Goal: Information Seeking & Learning: Learn about a topic

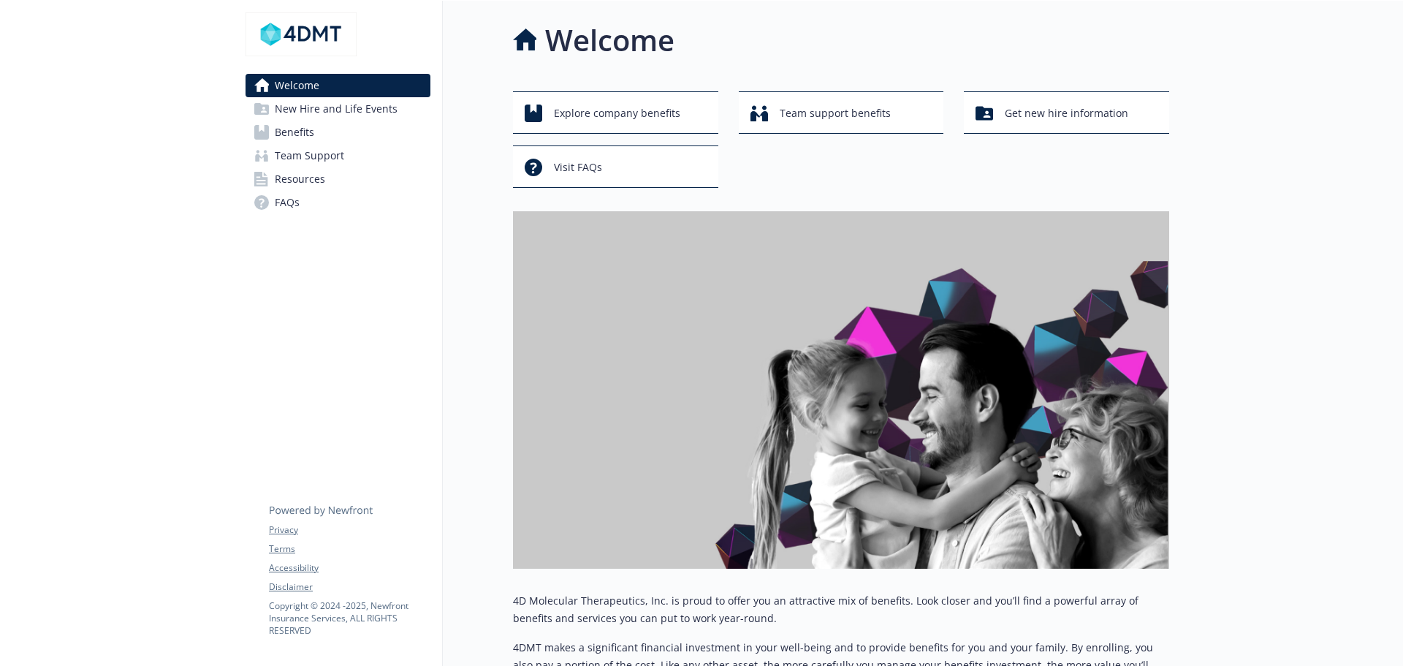
drag, startPoint x: 0, startPoint y: 0, endPoint x: 287, endPoint y: 128, distance: 314.3
click at [287, 128] on span "Benefits" at bounding box center [294, 132] width 39 height 23
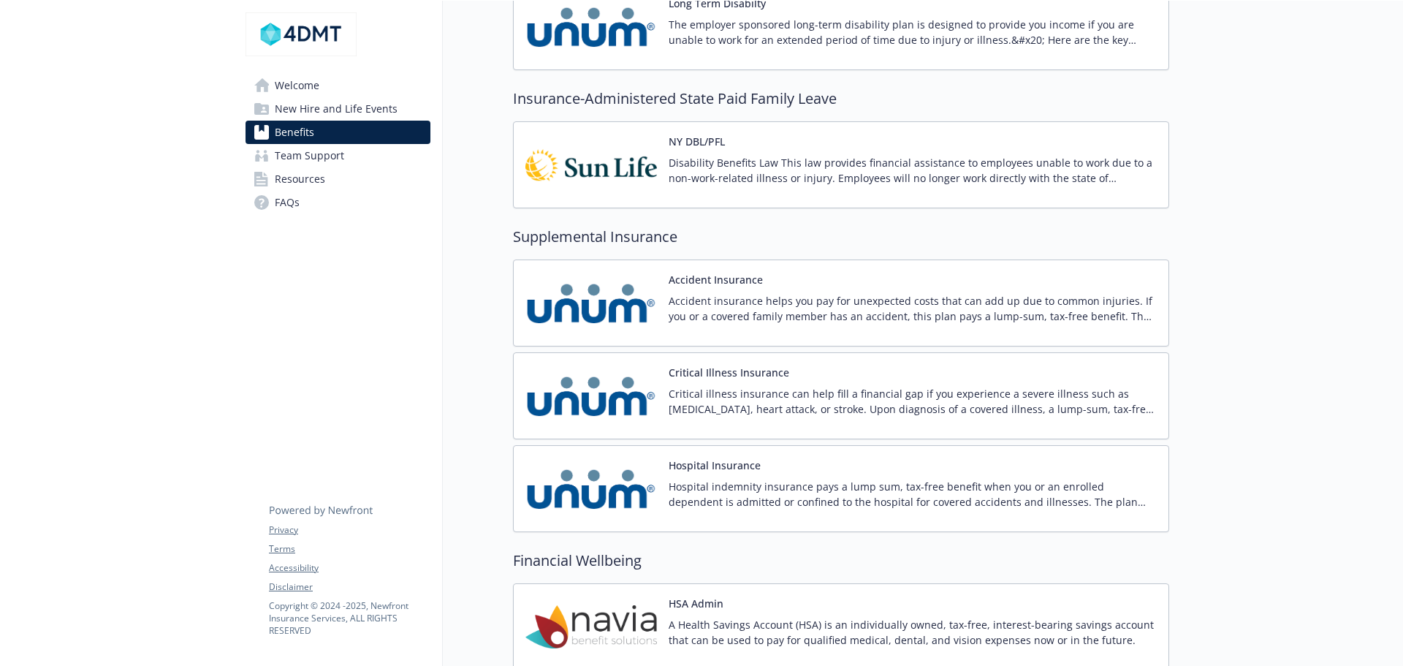
scroll to position [1388, 0]
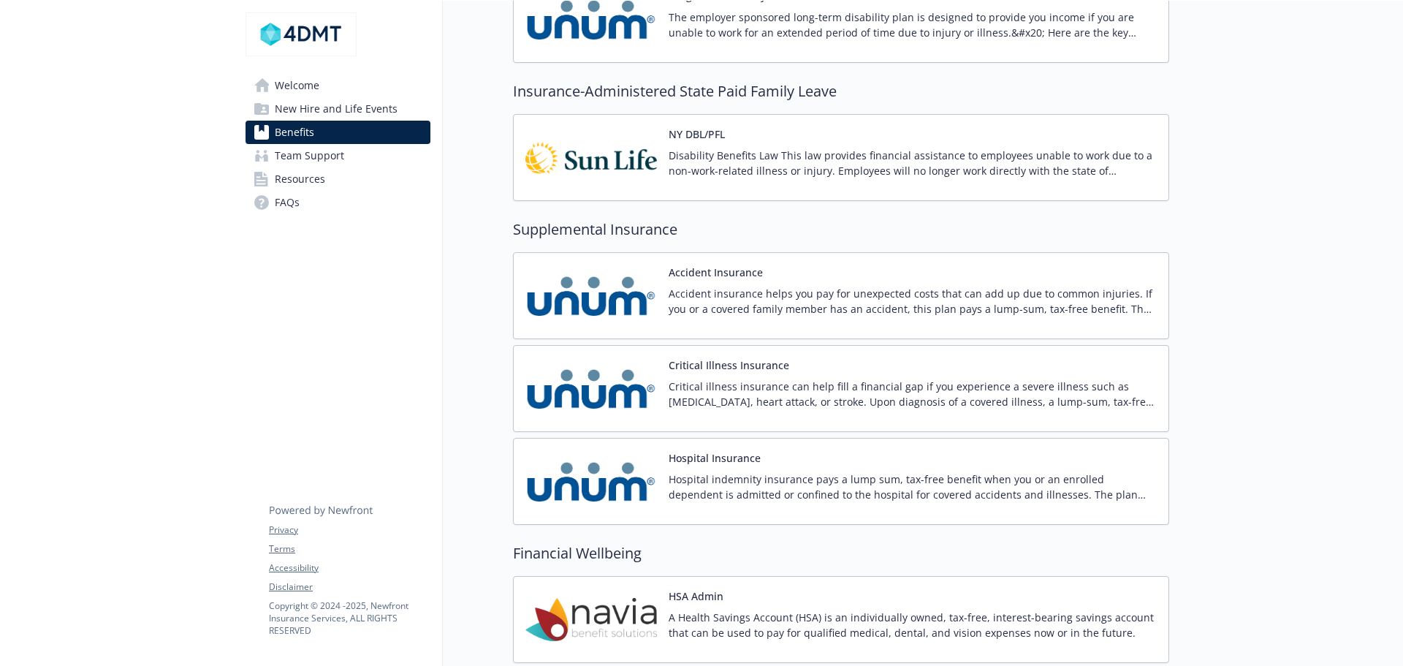
click at [700, 310] on p "Accident insurance helps you pay for unexpected costs that can add up due to co…" at bounding box center [912, 301] width 488 height 31
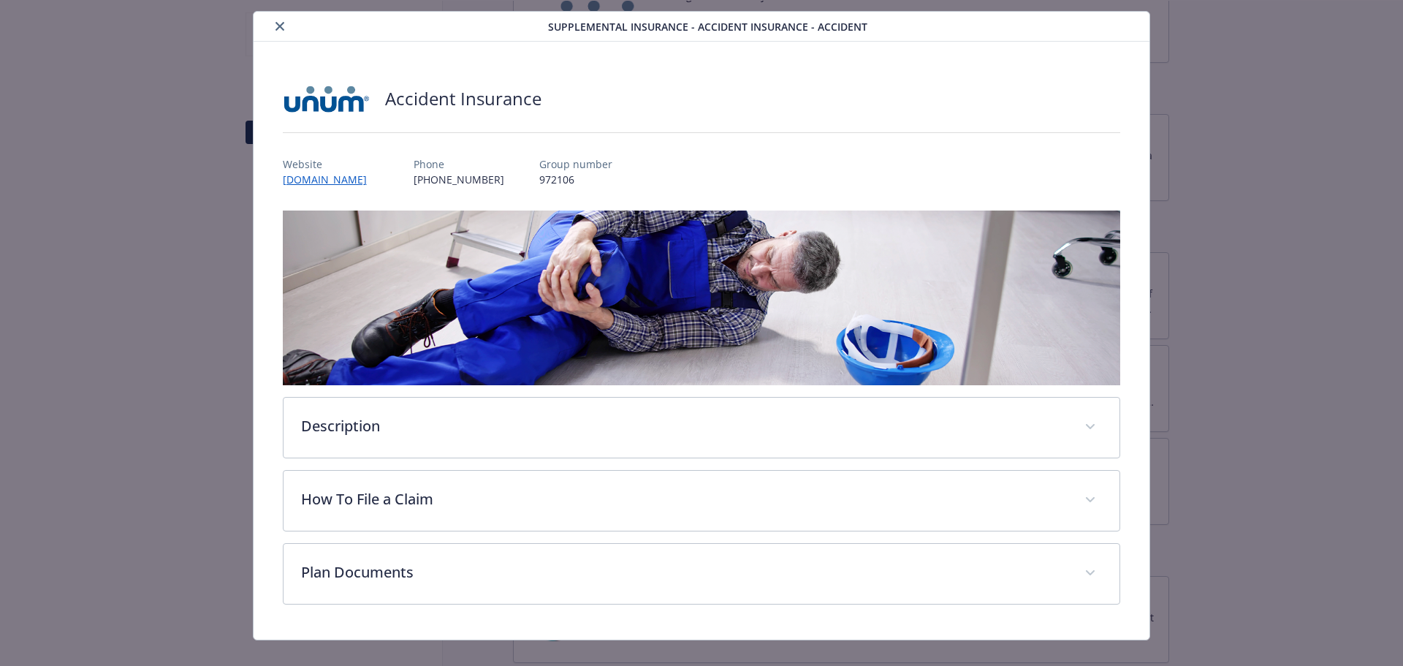
scroll to position [56, 0]
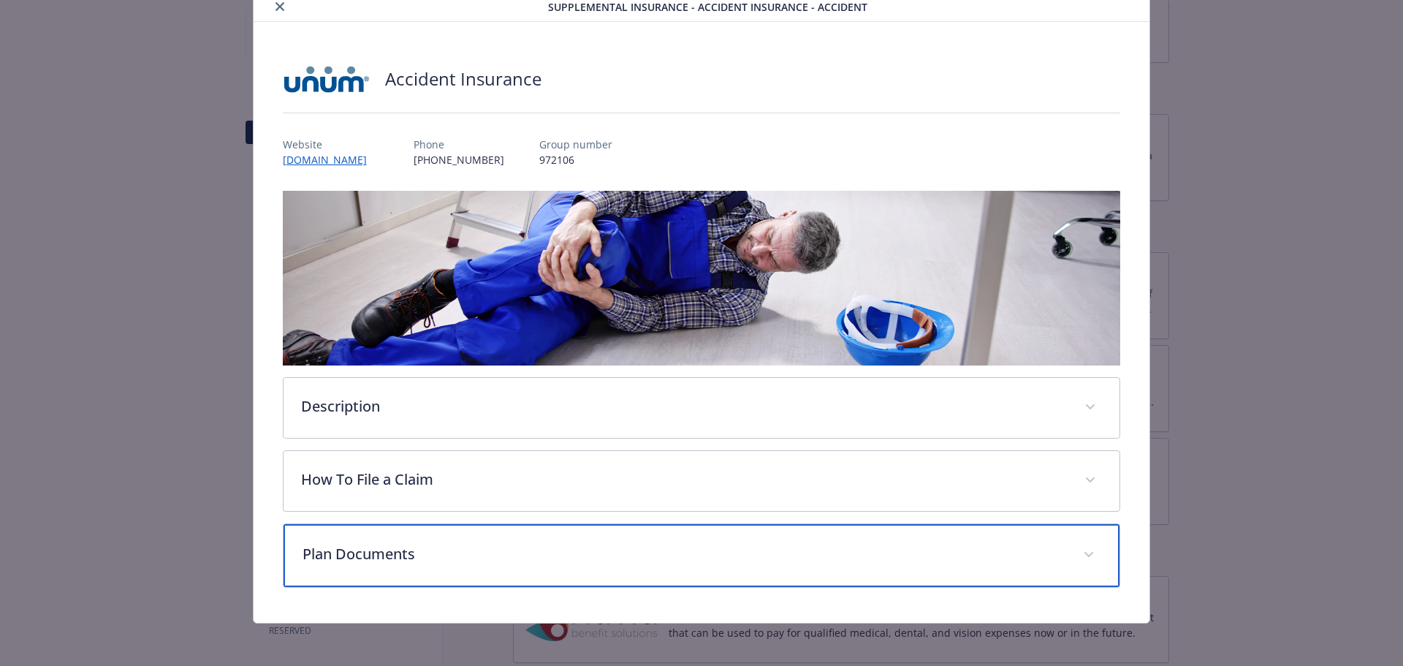
click at [338, 560] on p "Plan Documents" at bounding box center [683, 554] width 763 height 22
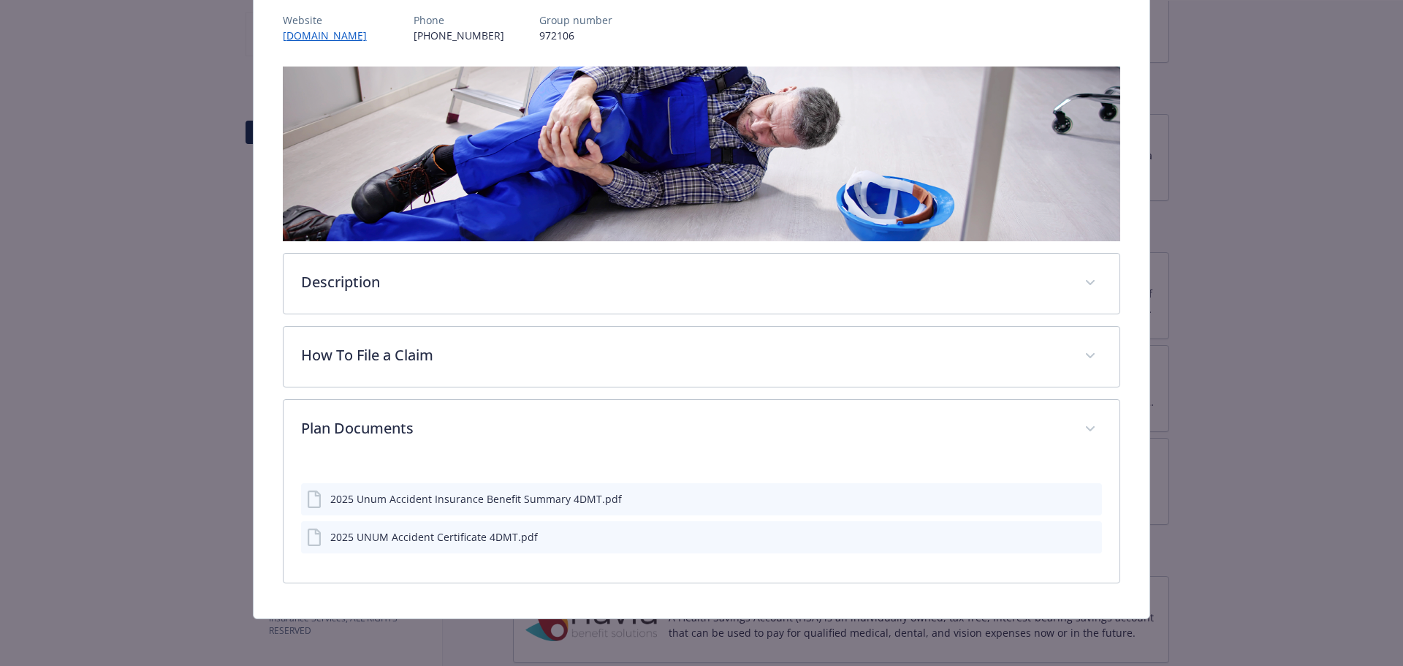
scroll to position [178, 0]
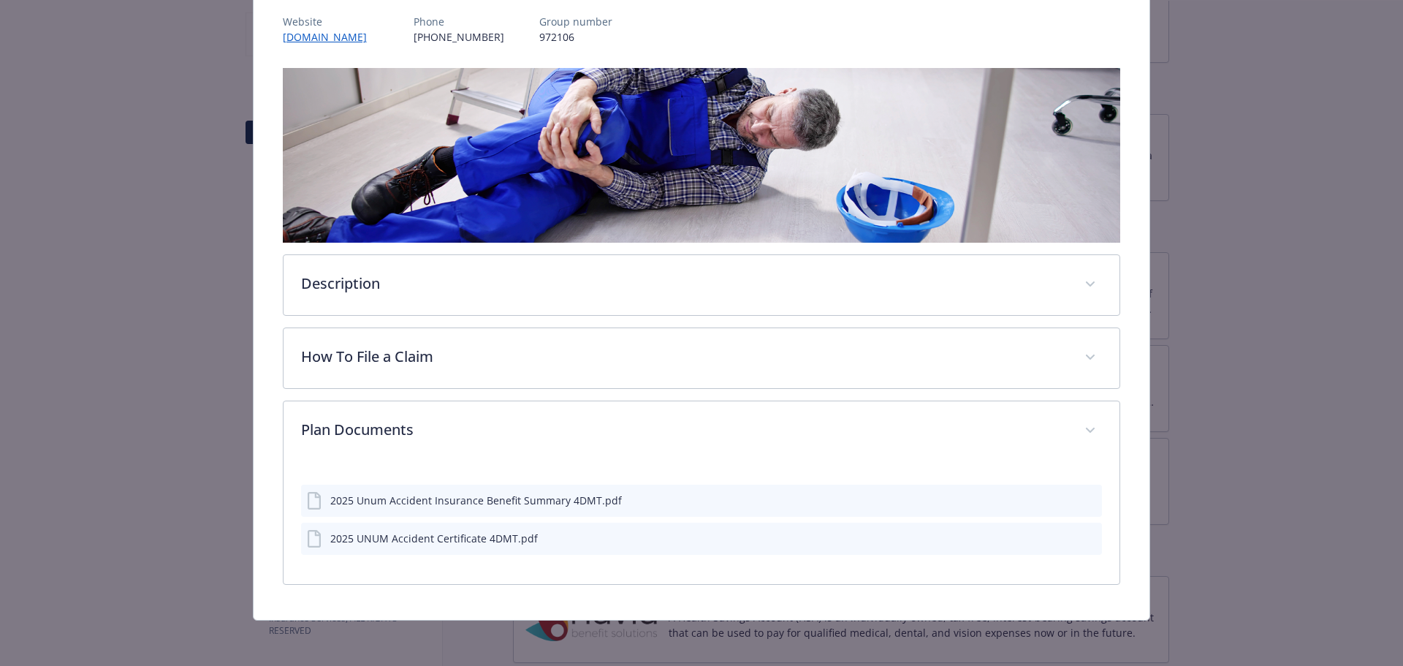
click at [1086, 492] on button "details for plan Supplemental Insurance - Accident Insurance - Accident" at bounding box center [1089, 499] width 13 height 15
click at [1081, 500] on icon "preview file" at bounding box center [1087, 499] width 13 height 10
